Goal: Task Accomplishment & Management: Use online tool/utility

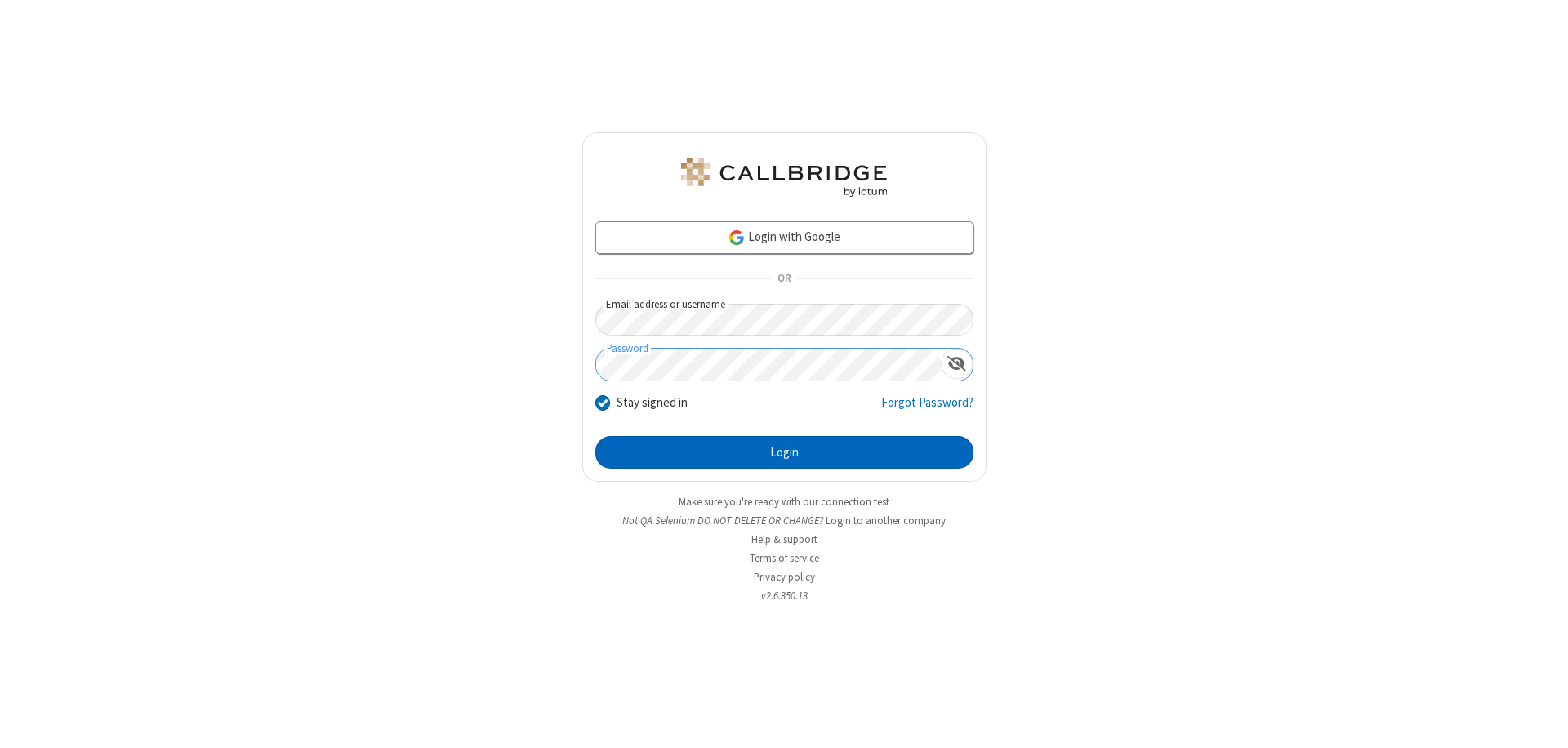
click at [784, 452] on button "Login" at bounding box center [784, 452] width 378 height 32
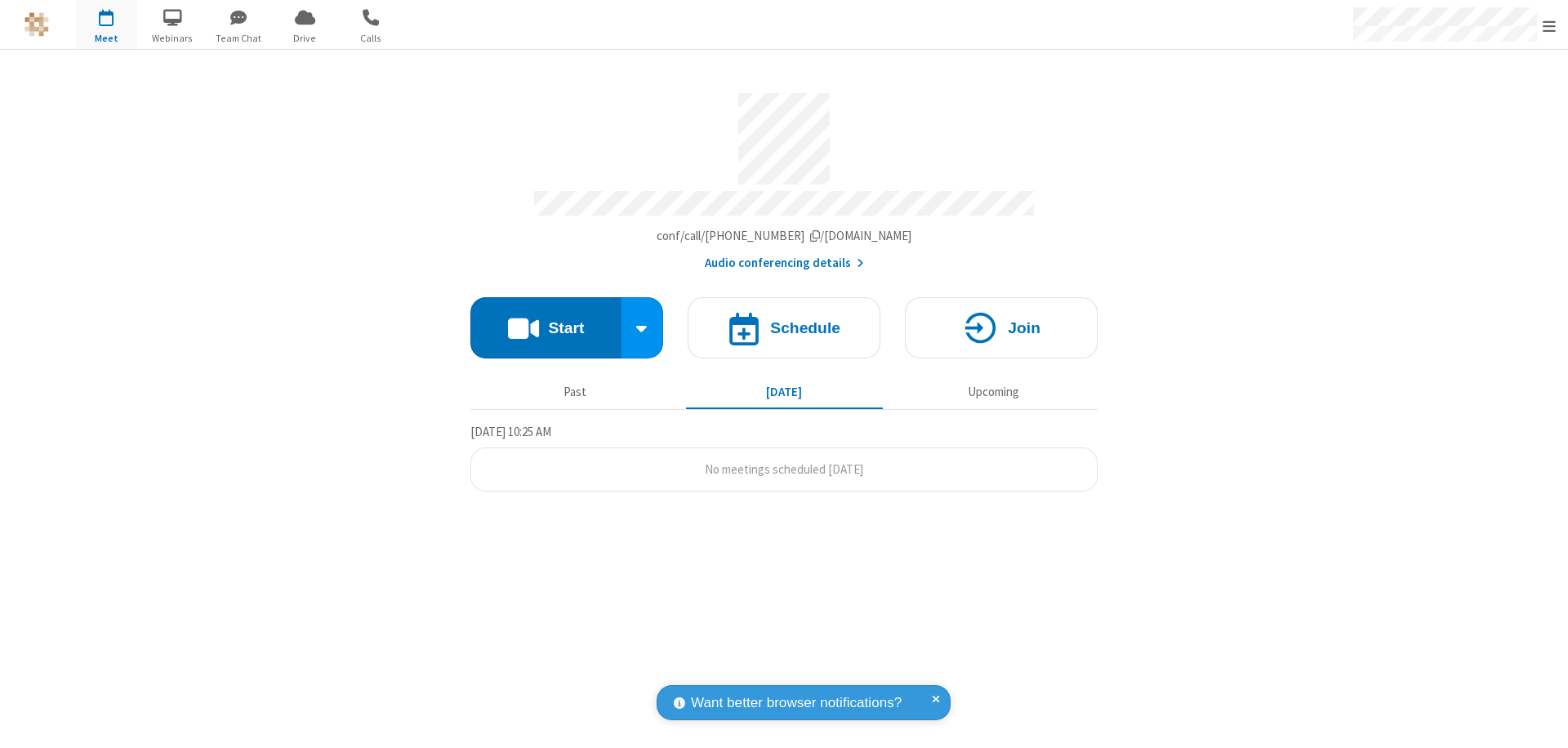
click at [1549, 25] on span "Open menu" at bounding box center [1549, 27] width 13 height 17
click at [106, 24] on span "button" at bounding box center [106, 17] width 61 height 27
click at [784, 320] on h4 "Schedule" at bounding box center [805, 327] width 71 height 16
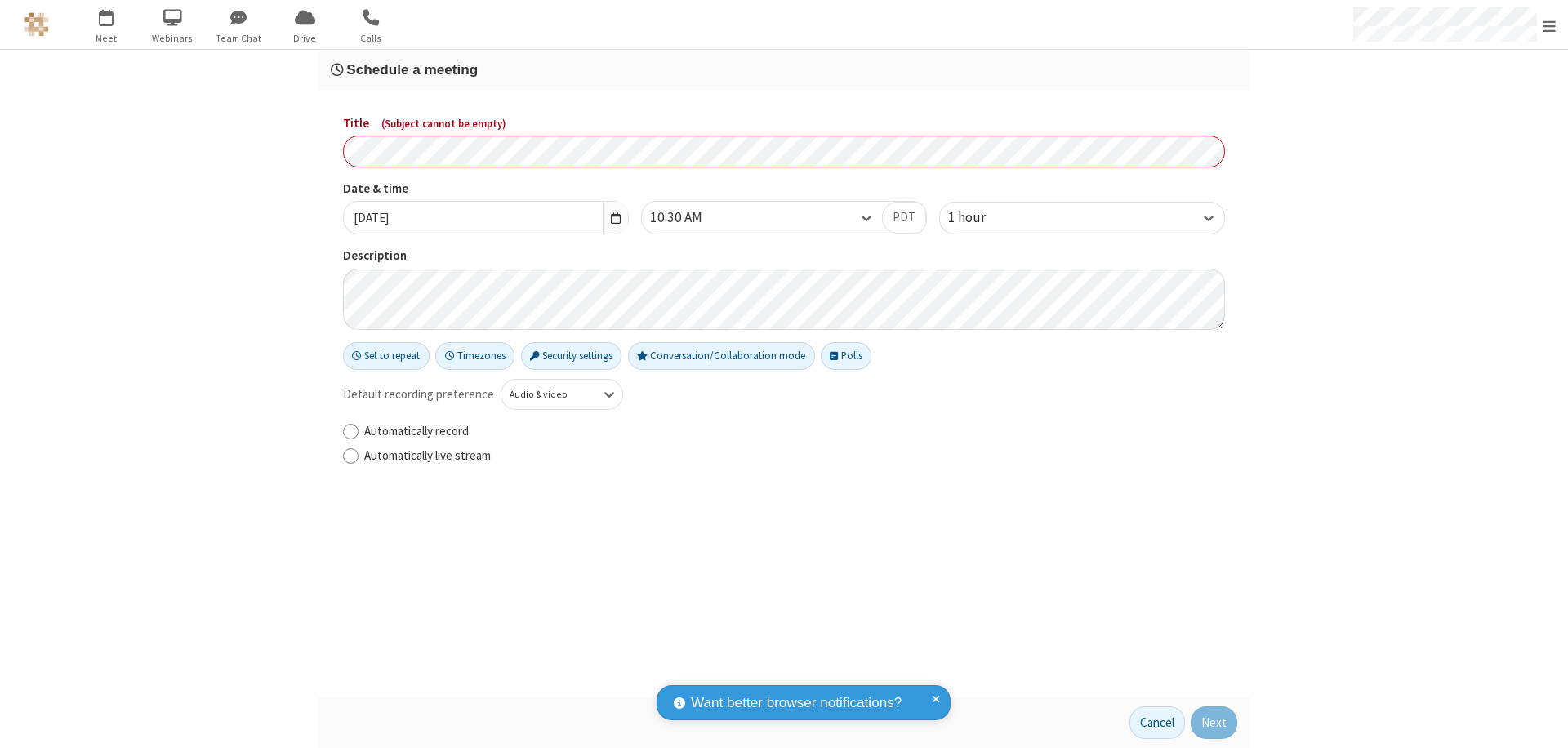
click at [784, 70] on h3 "Schedule a meeting" at bounding box center [784, 70] width 907 height 16
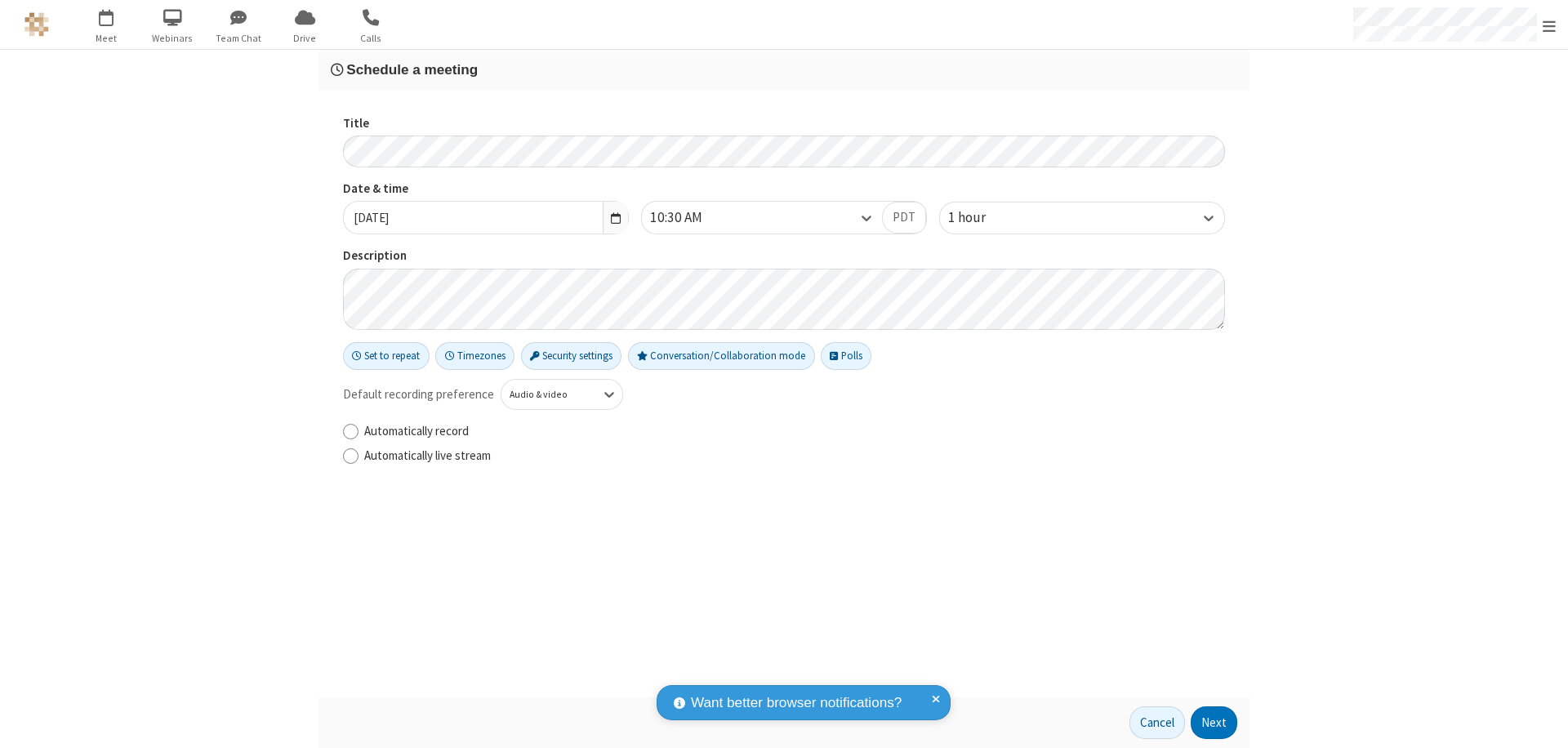
click at [1214, 723] on button "Next" at bounding box center [1214, 722] width 47 height 32
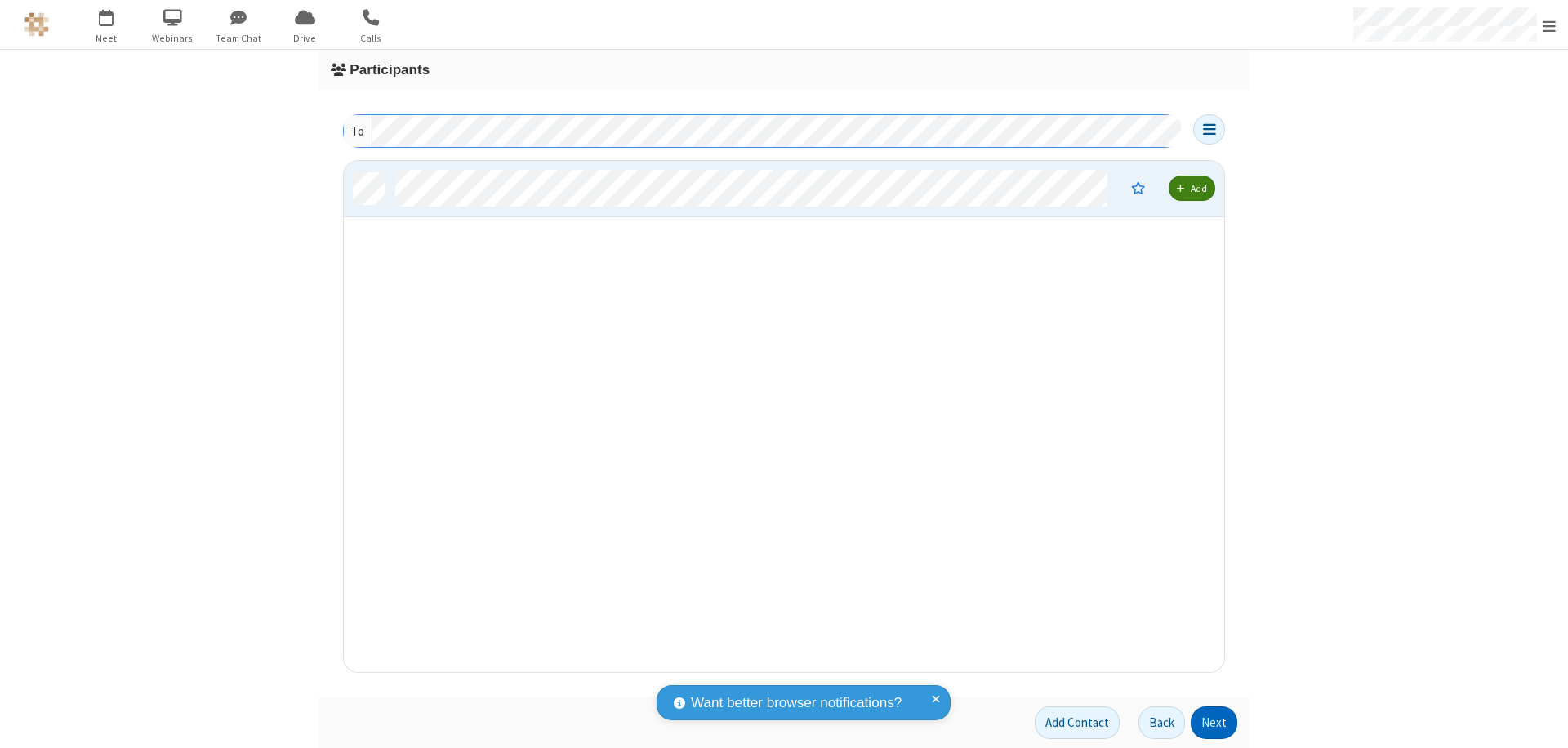
click at [1214, 723] on button "Next" at bounding box center [1214, 722] width 47 height 32
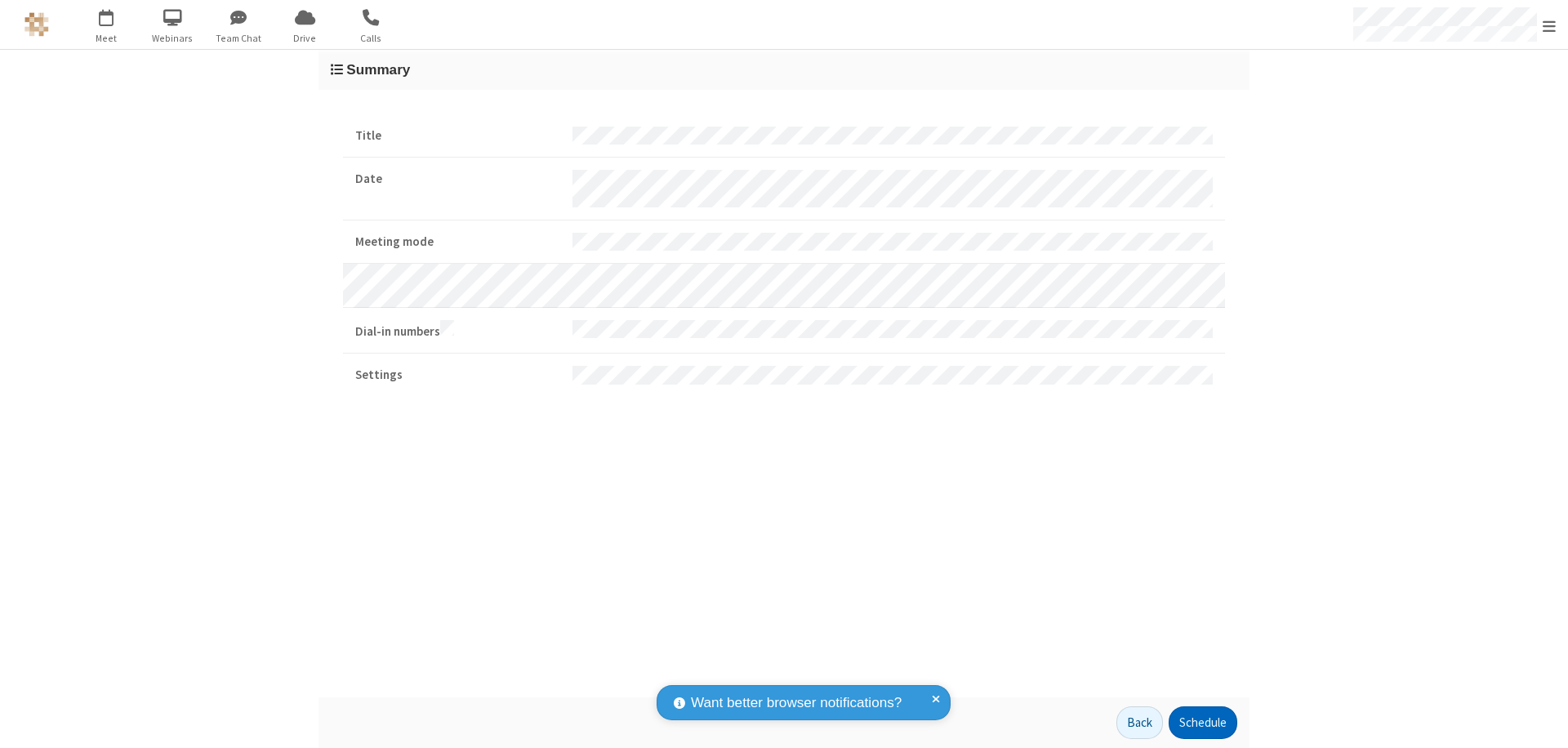
click at [1202, 723] on button "Schedule" at bounding box center [1202, 722] width 69 height 32
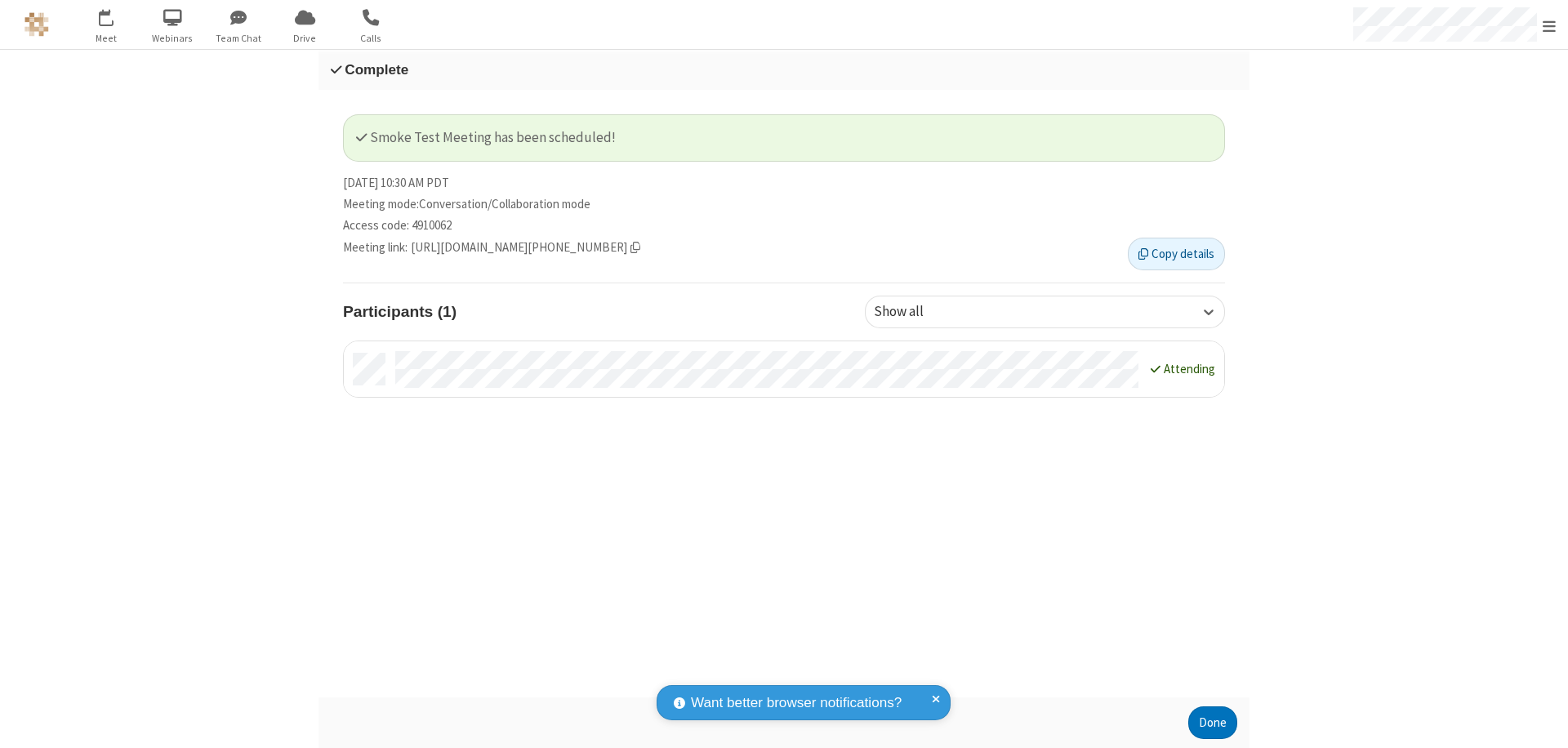
click at [1212, 723] on button "Done" at bounding box center [1212, 722] width 49 height 32
